Goal: Check status: Check status

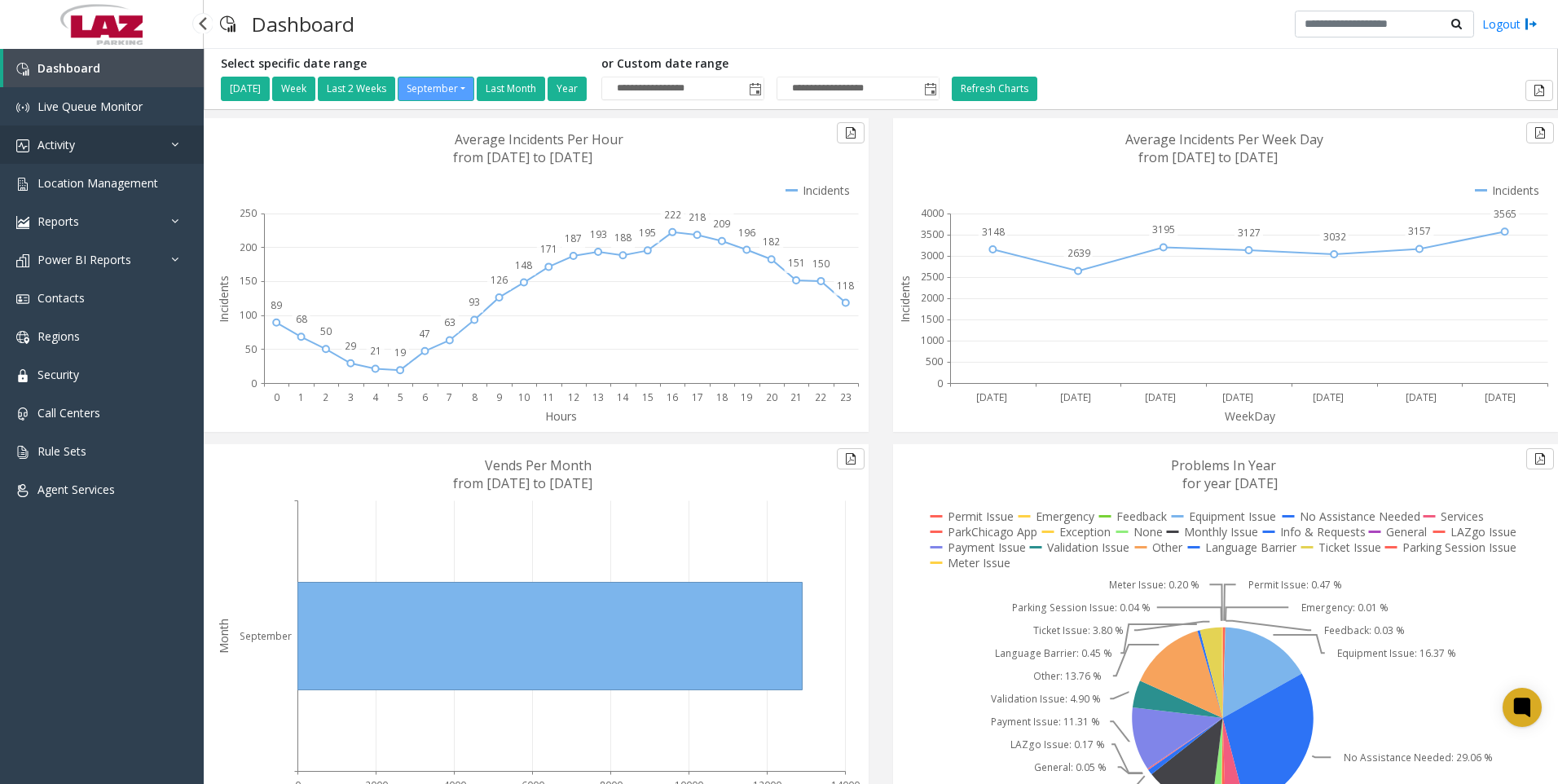
click at [63, 139] on span "Activity" at bounding box center [55, 144] width 37 height 16
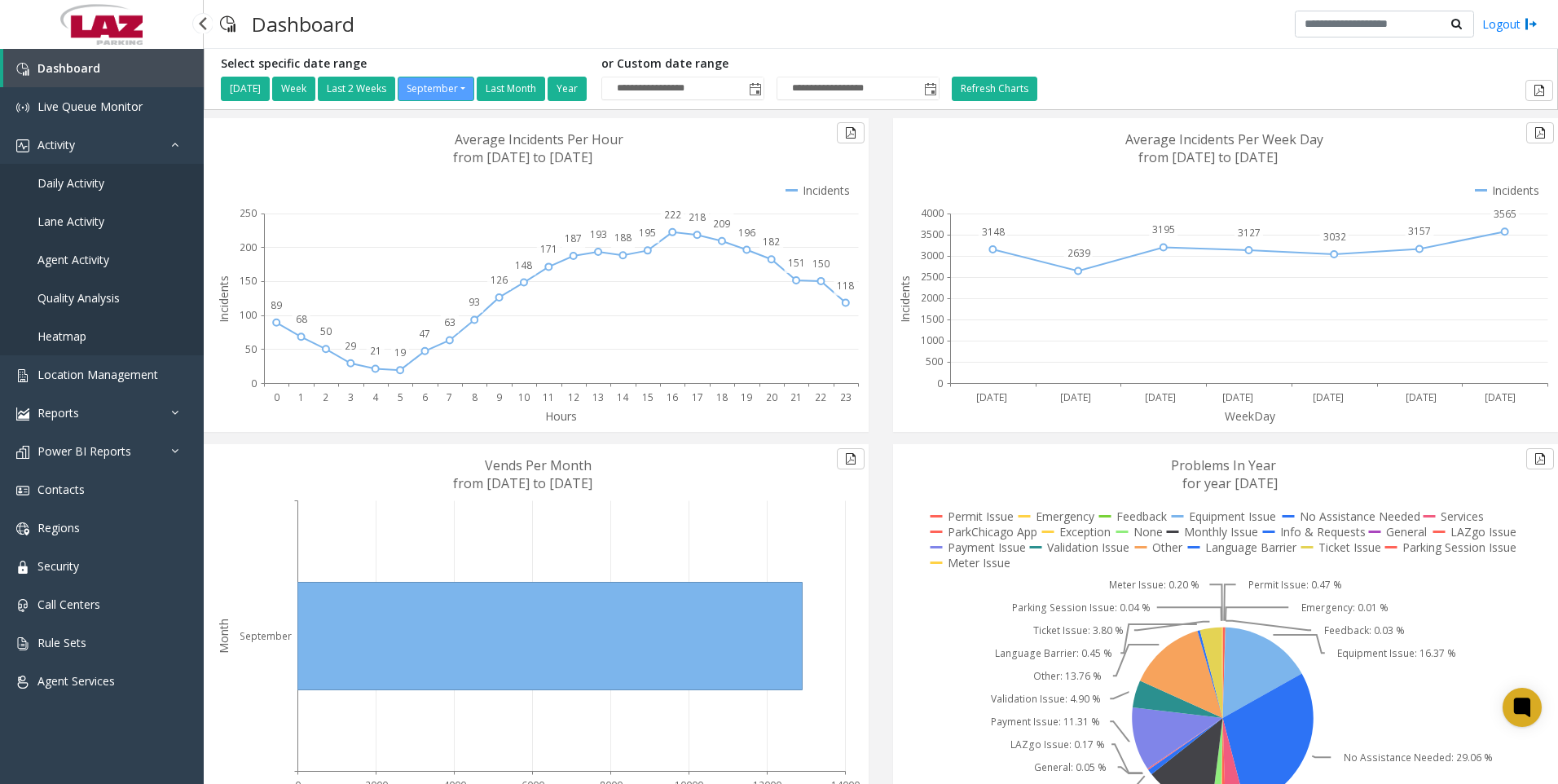
click at [88, 178] on span "Daily Activity" at bounding box center [70, 182] width 67 height 16
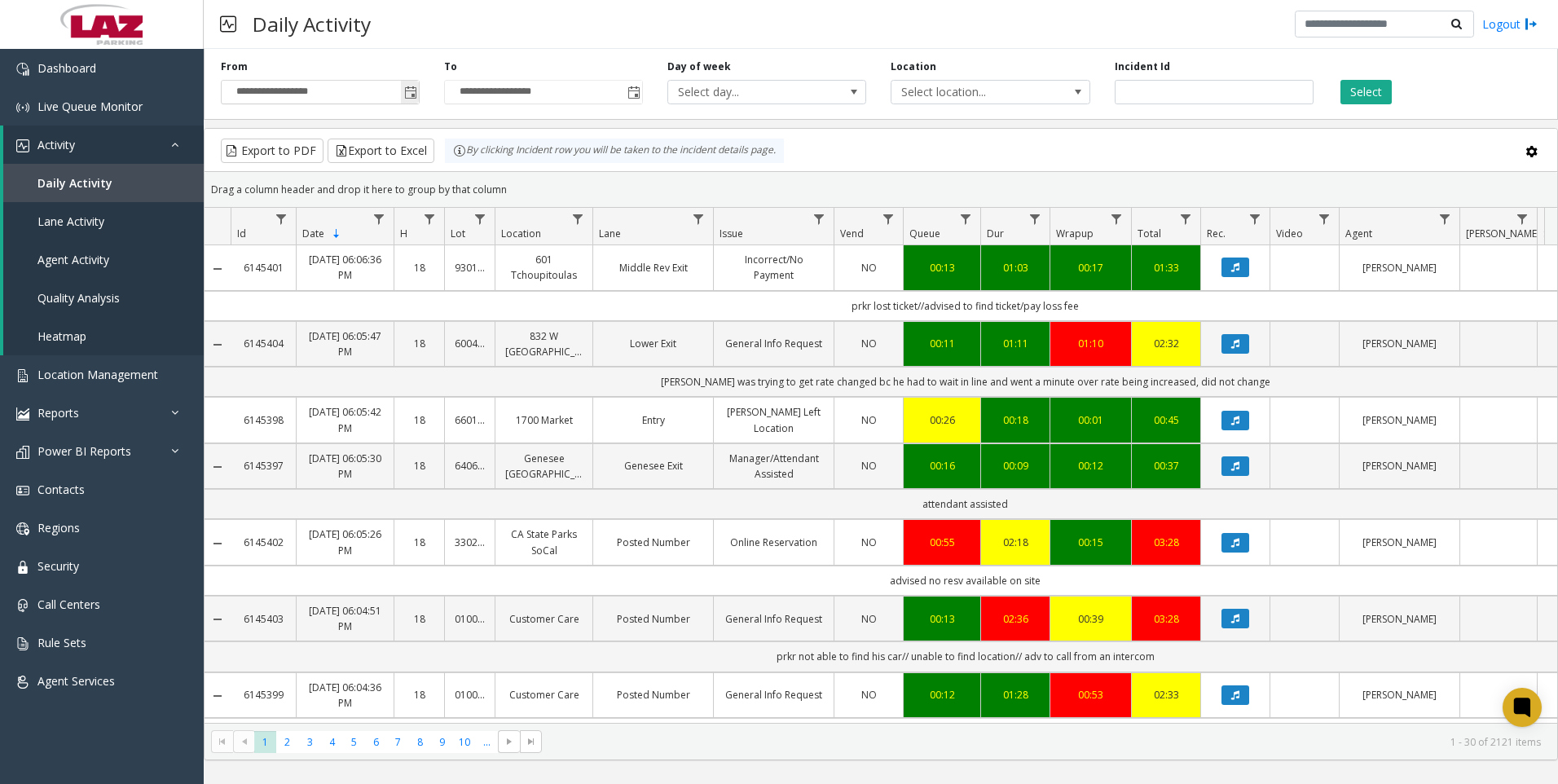
click at [410, 94] on span "Toggle popup" at bounding box center [411, 93] width 13 height 13
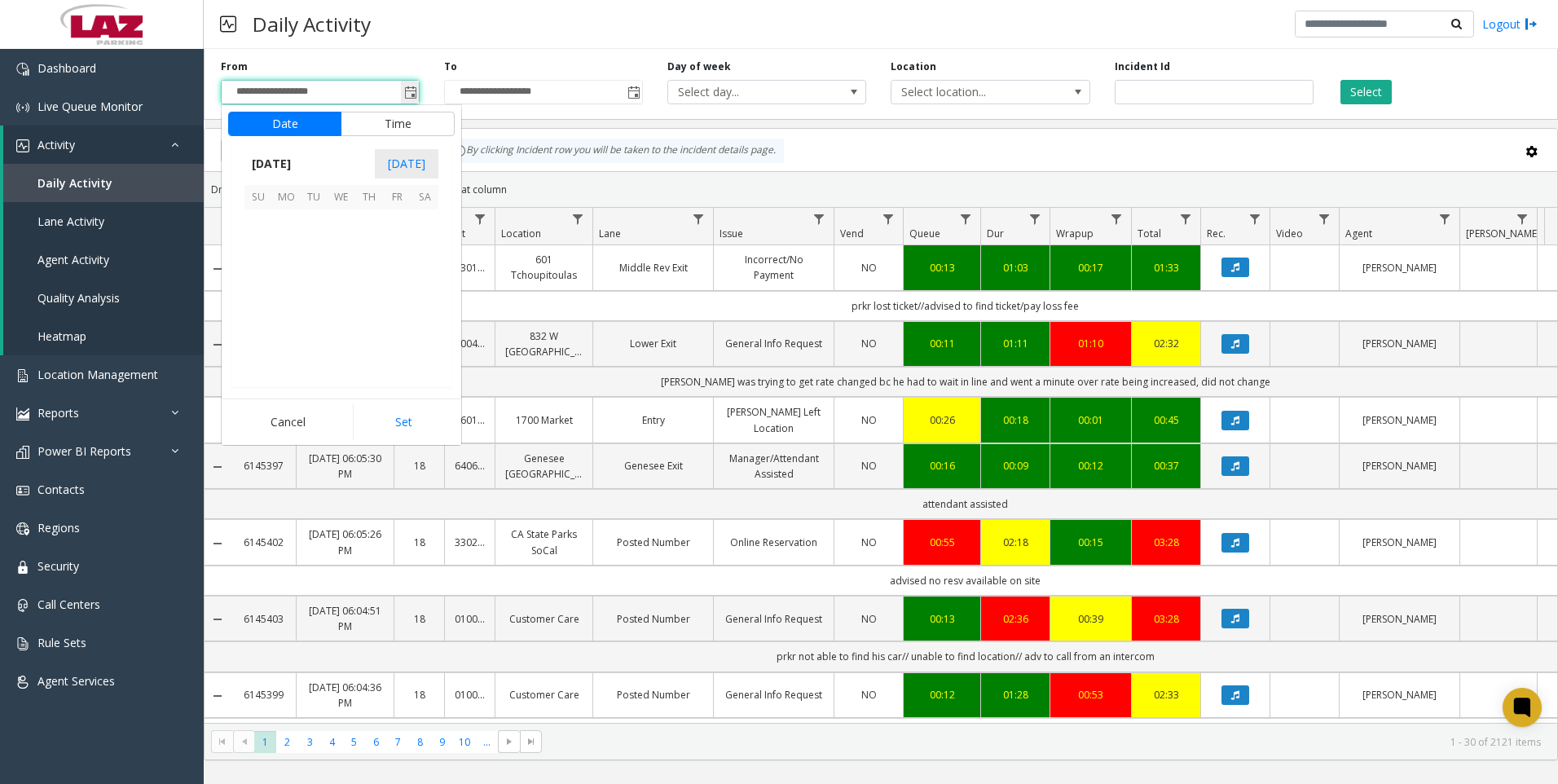
scroll to position [292368, 0]
click at [399, 122] on button "Time" at bounding box center [398, 124] width 114 height 25
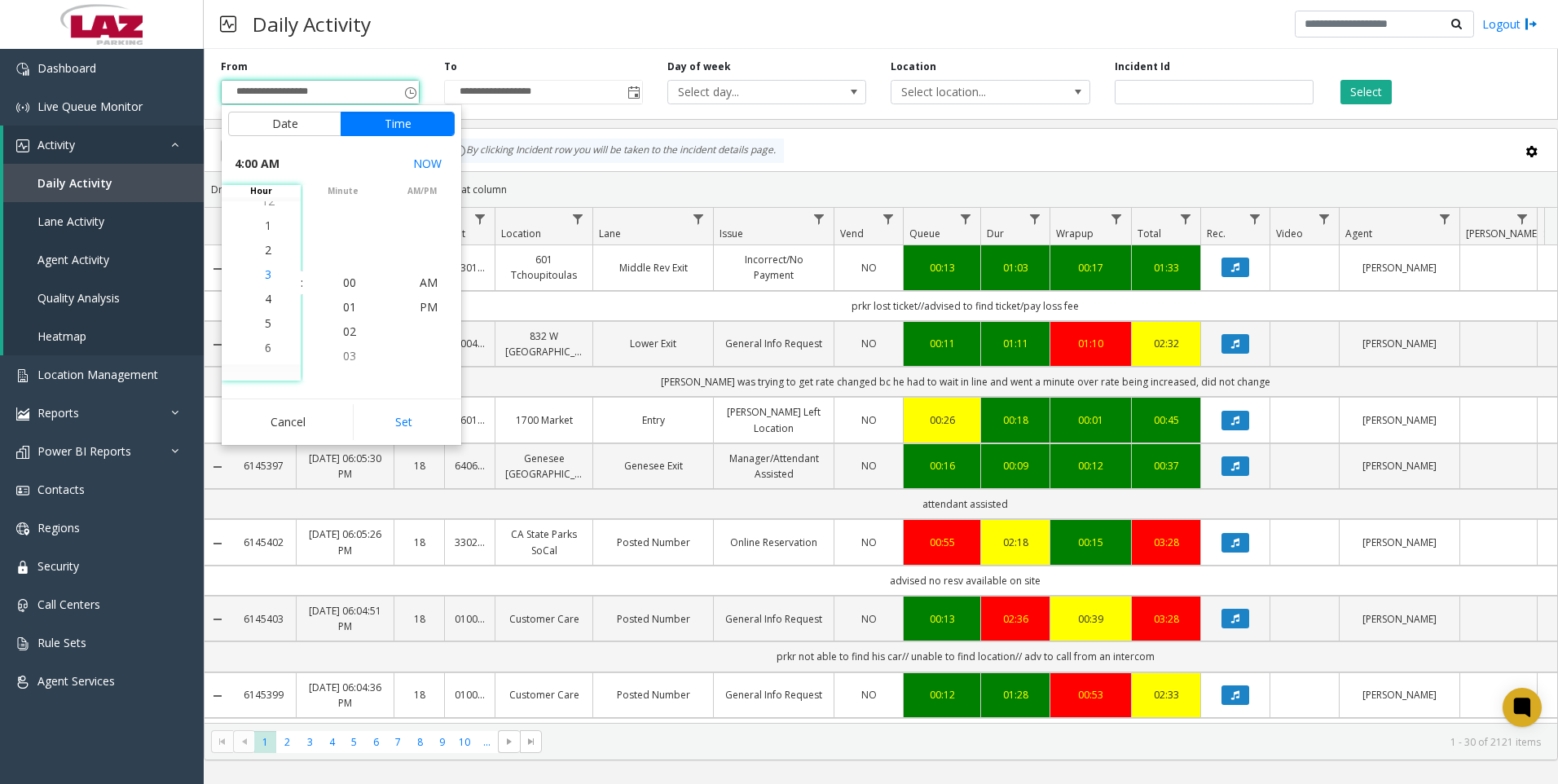
scroll to position [97, 0]
click at [265, 286] on span "4" at bounding box center [268, 282] width 7 height 16
click at [345, 258] on span "30" at bounding box center [350, 257] width 13 height 16
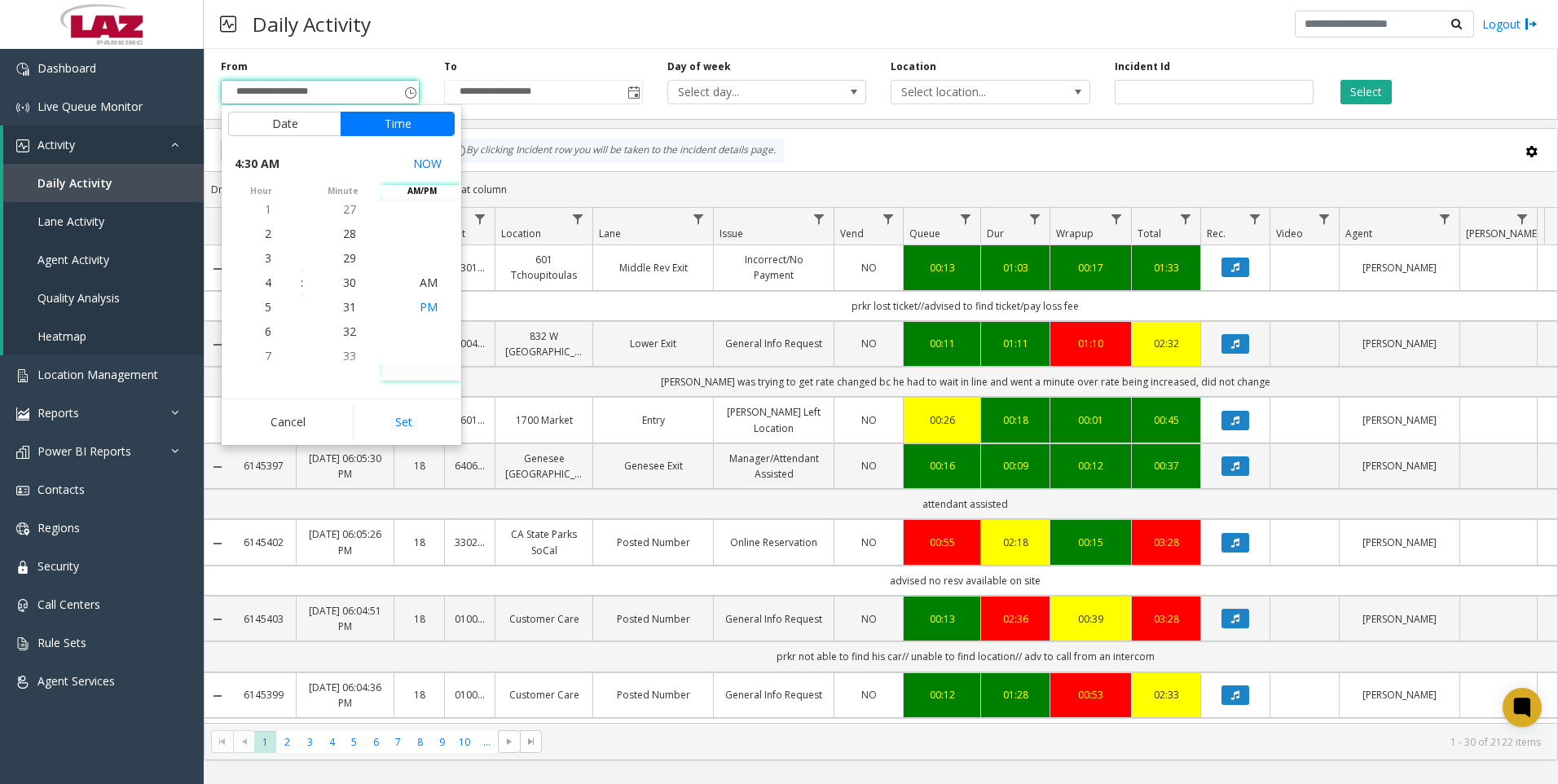
click at [419, 307] on span "PM" at bounding box center [429, 306] width 18 height 16
click at [413, 421] on button "Set" at bounding box center [404, 422] width 102 height 35
type input "**********"
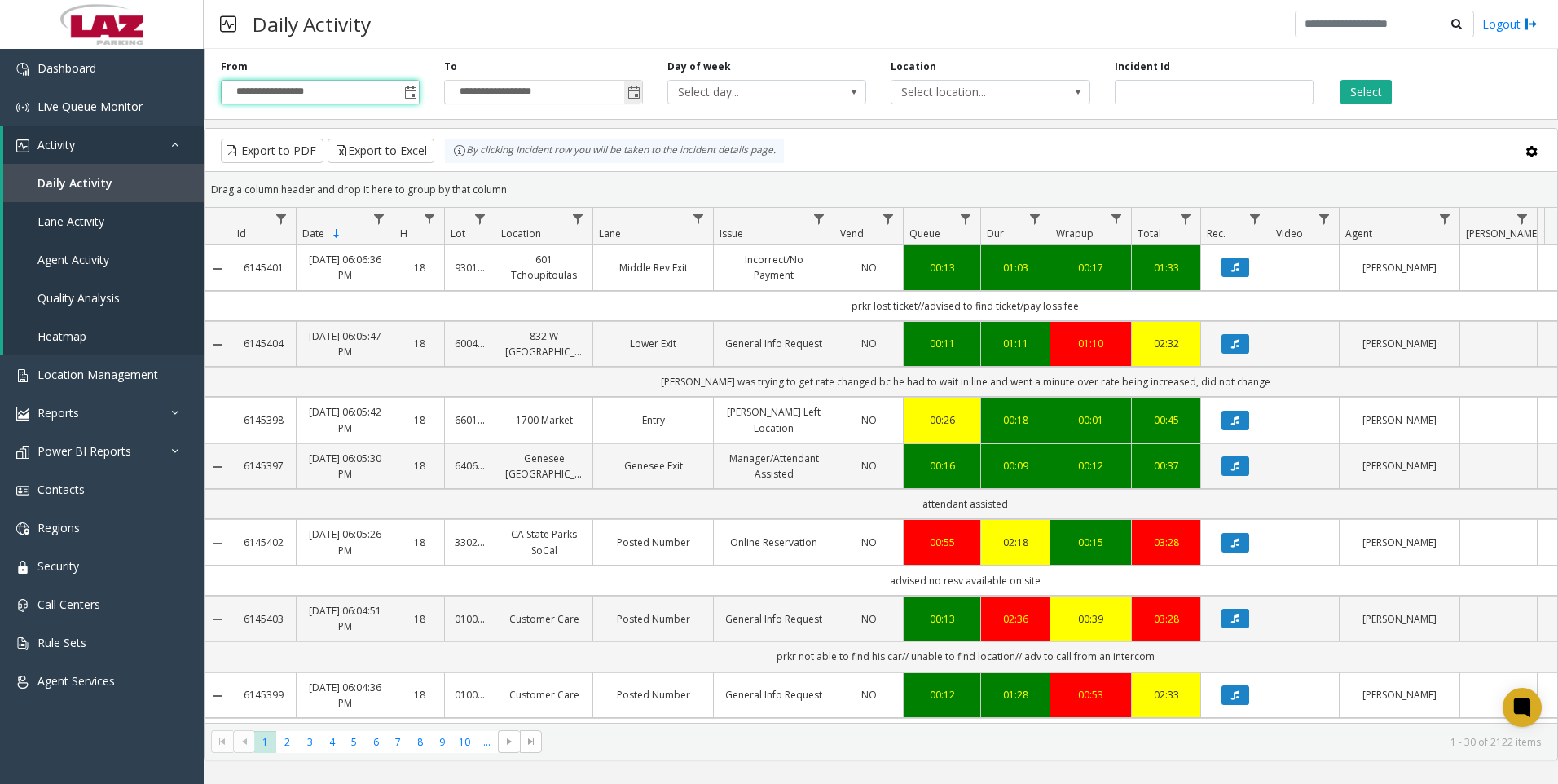
click at [633, 90] on span "Toggle popup" at bounding box center [634, 93] width 13 height 13
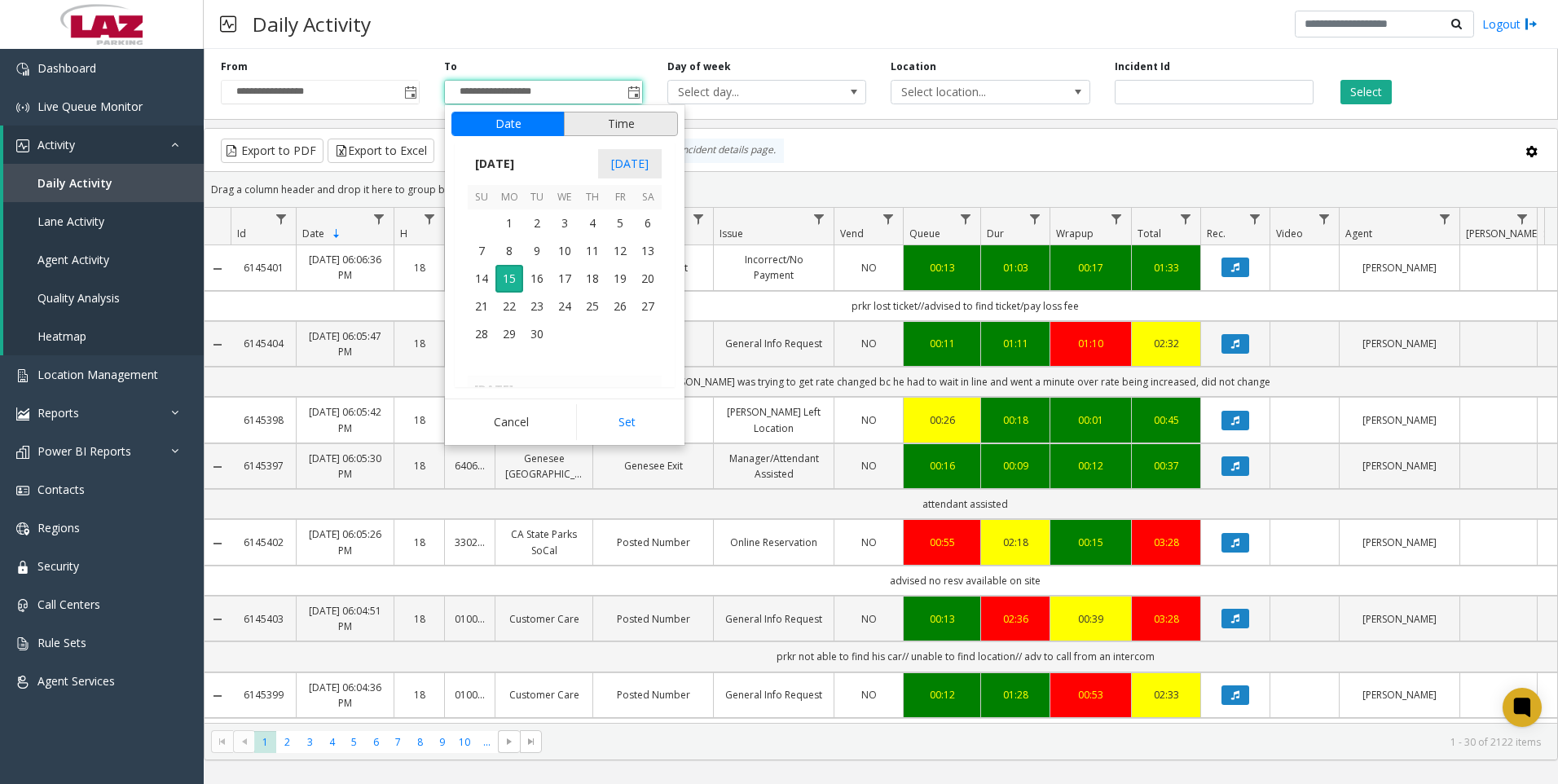
click at [600, 124] on button "Time" at bounding box center [621, 124] width 114 height 25
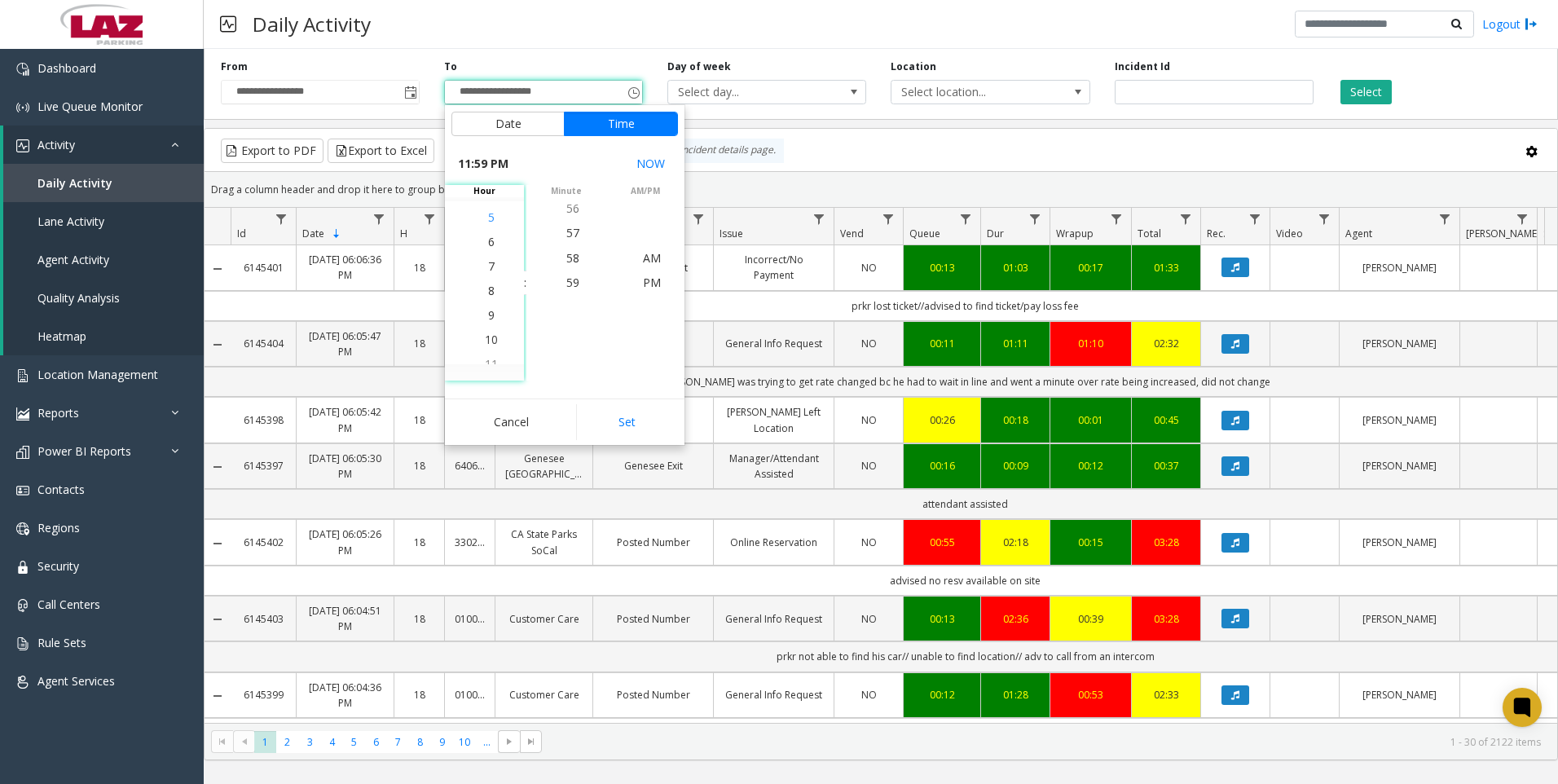
scroll to position [465, 0]
click at [488, 259] on span "6" at bounding box center [491, 257] width 7 height 16
click at [568, 282] on span "10" at bounding box center [573, 282] width 13 height 16
click at [650, 281] on span "PM" at bounding box center [652, 282] width 18 height 16
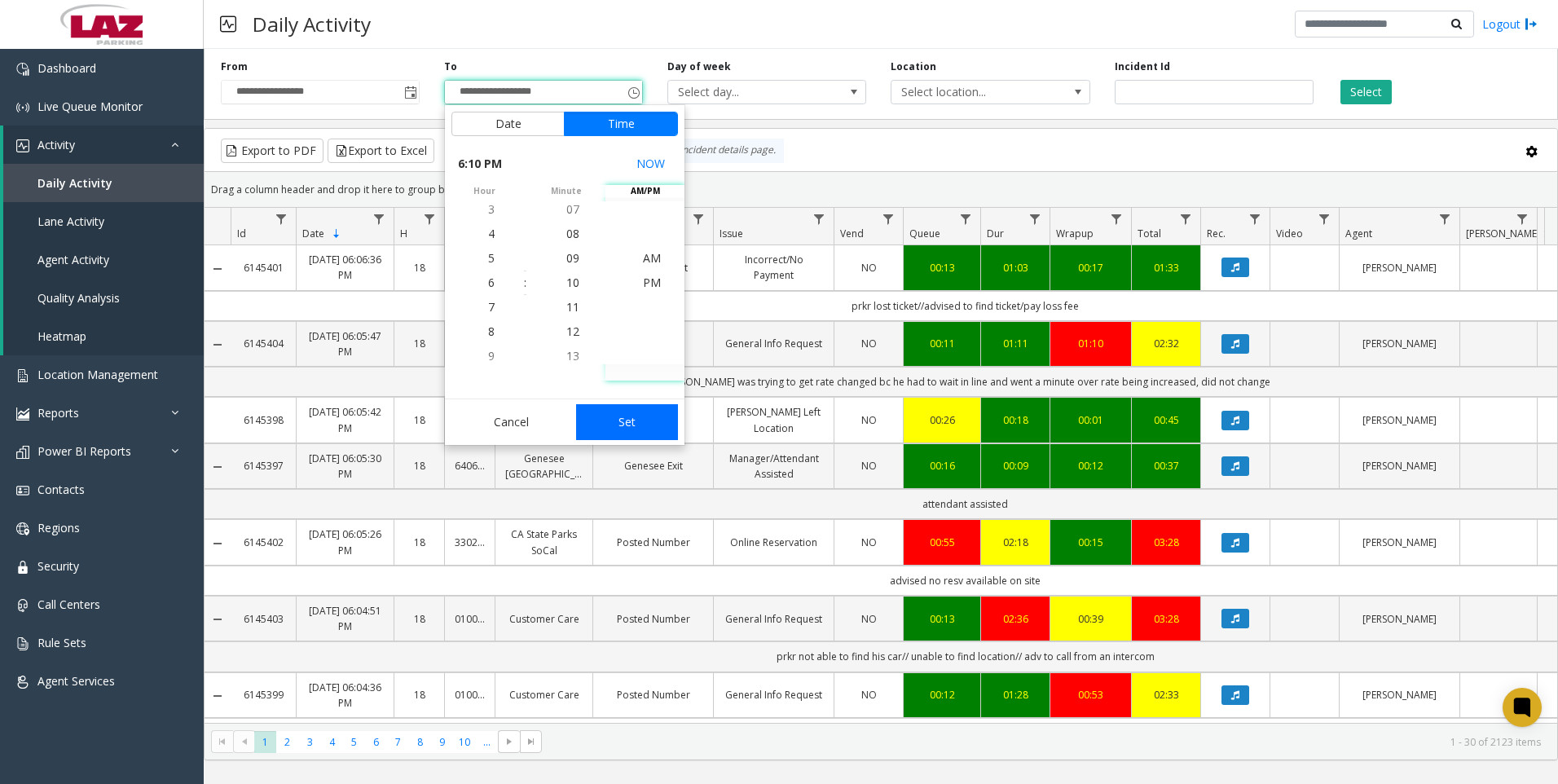
click at [632, 426] on button "Set" at bounding box center [627, 422] width 102 height 35
type input "**********"
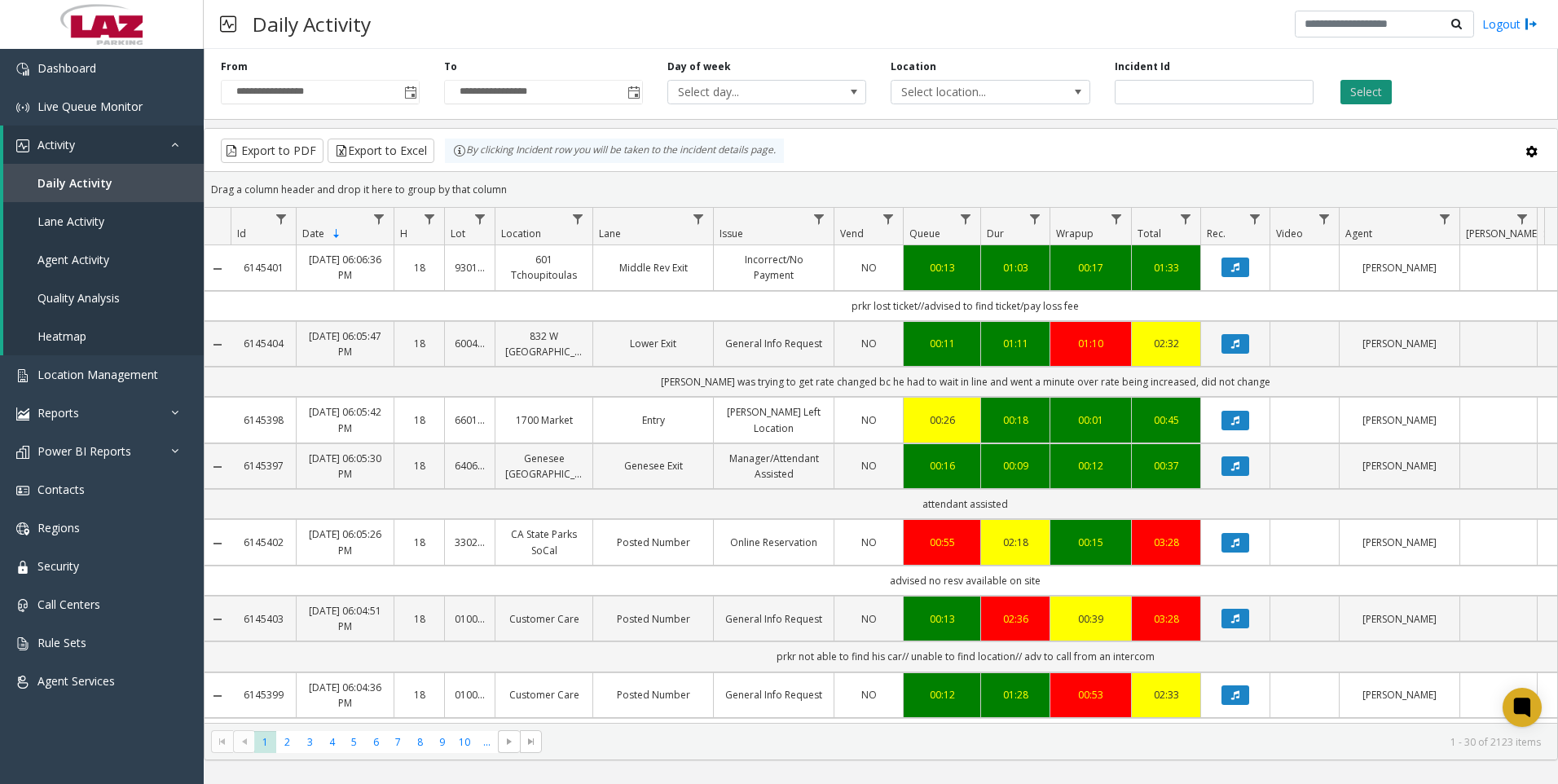
click at [1368, 86] on button "Select" at bounding box center [1366, 92] width 51 height 25
click at [389, 147] on button "Export to Excel" at bounding box center [381, 151] width 107 height 25
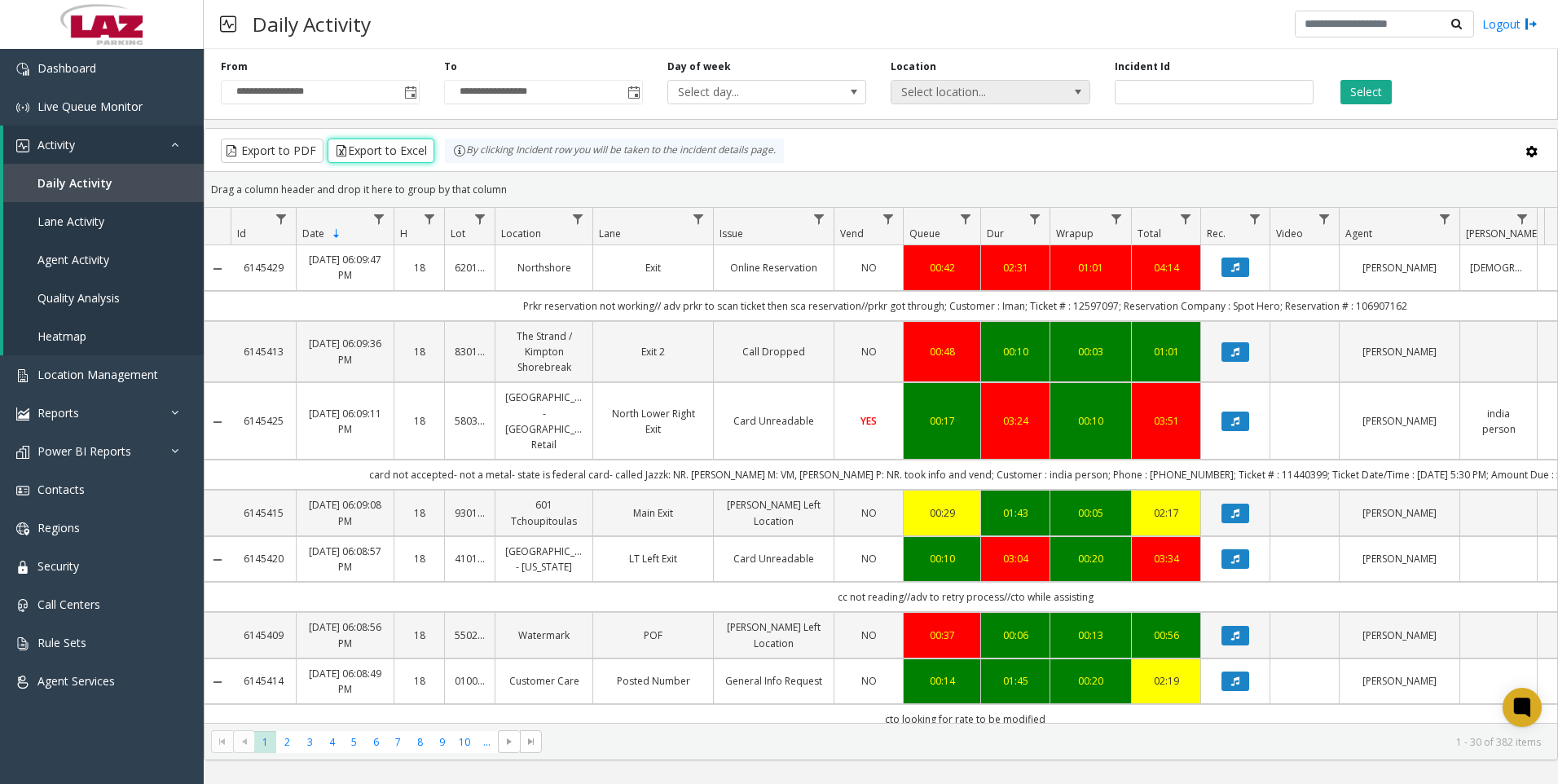
click at [1016, 94] on span "Select location..." at bounding box center [970, 92] width 158 height 23
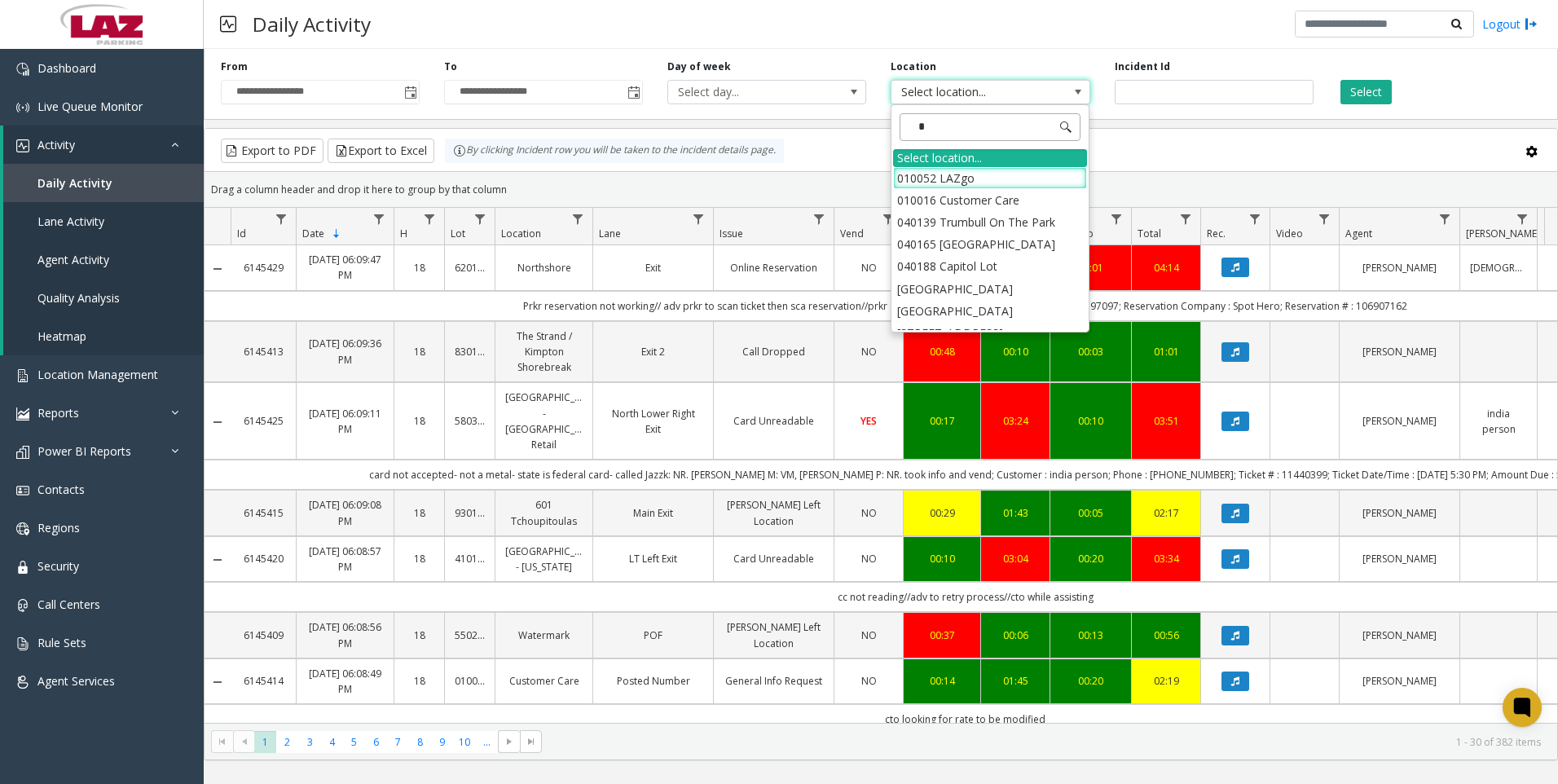
type input "*****"
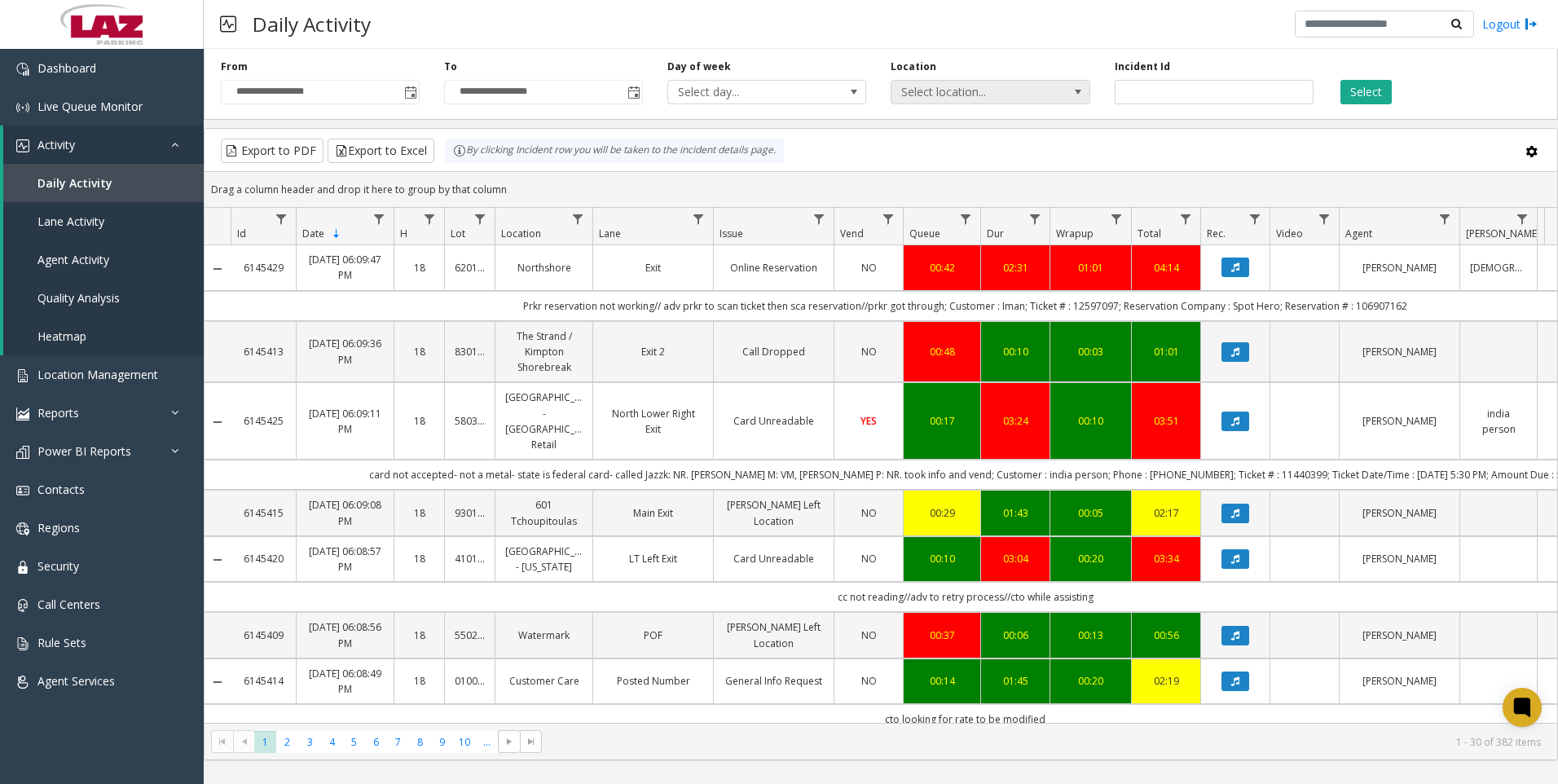
click at [1076, 92] on span at bounding box center [1078, 92] width 13 height 13
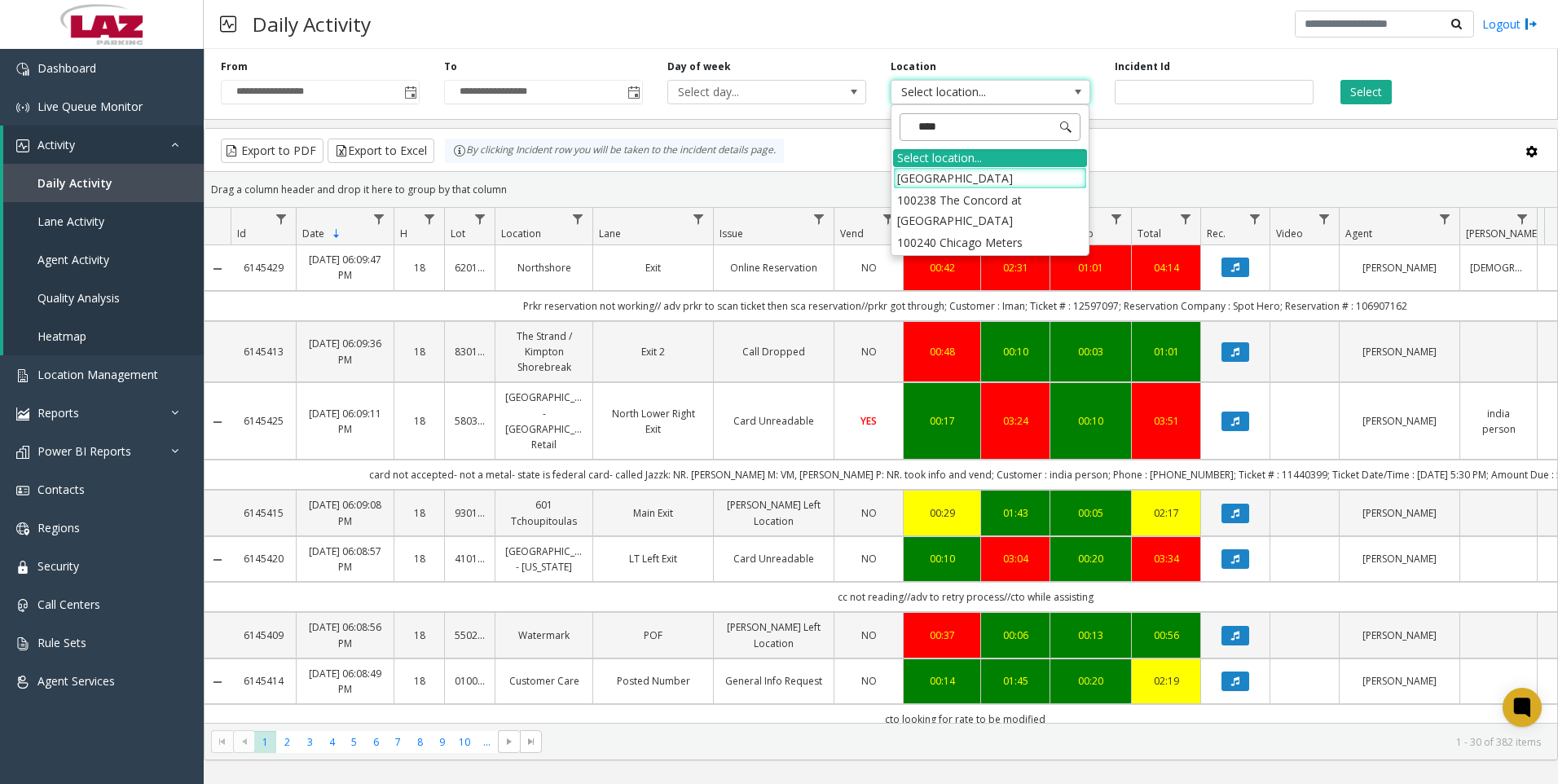
type input "*****"
click at [916, 172] on li "100240 Chicago Meters" at bounding box center [990, 177] width 194 height 22
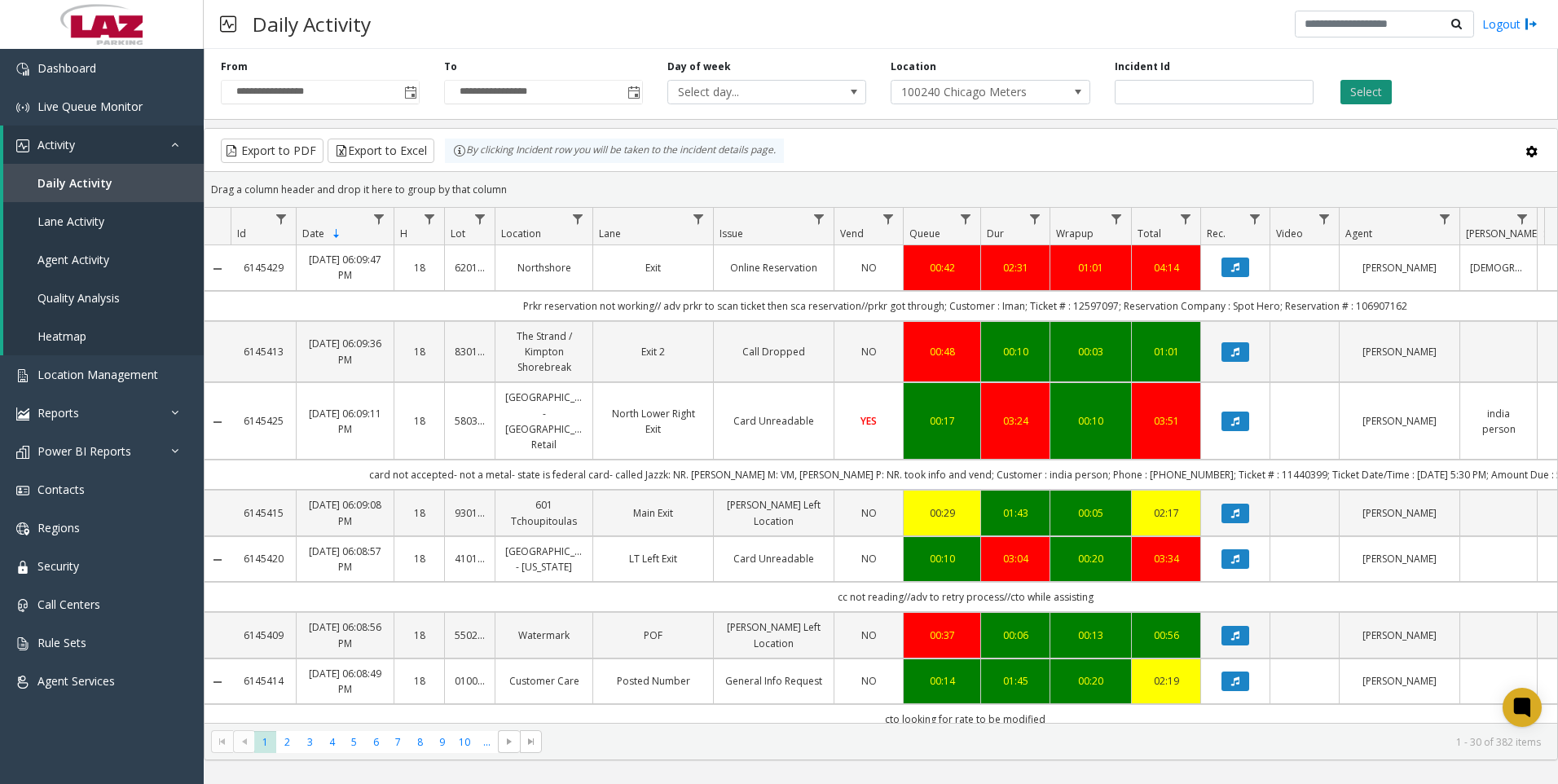
click at [1374, 89] on button "Select" at bounding box center [1366, 92] width 51 height 25
